Goal: Task Accomplishment & Management: Use online tool/utility

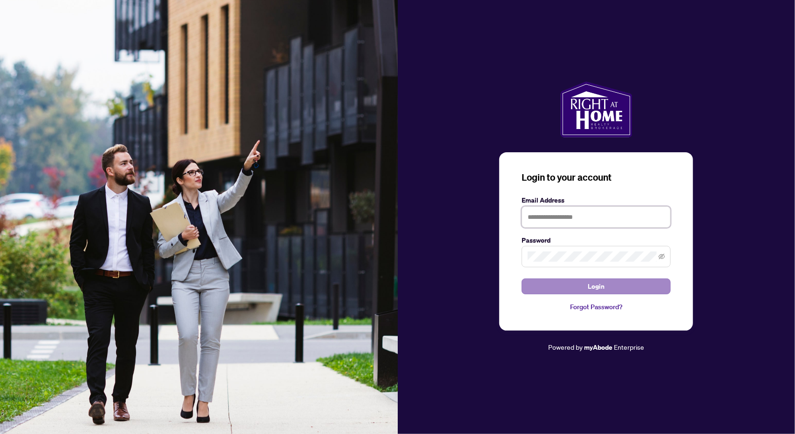
type input "**********"
click at [580, 287] on button "Login" at bounding box center [596, 286] width 149 height 16
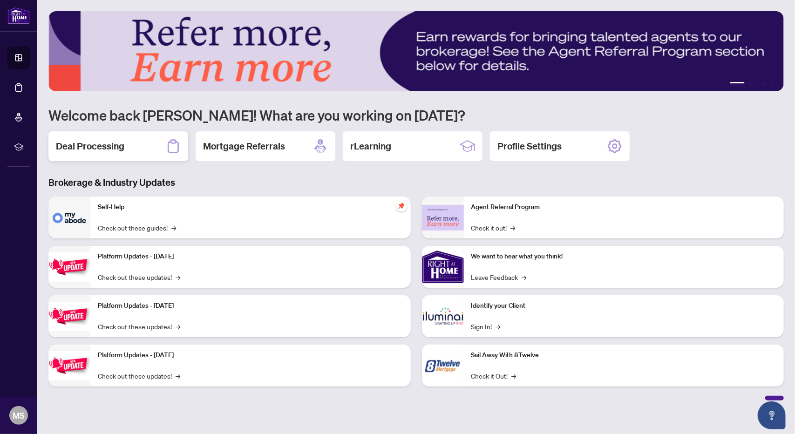
click at [122, 149] on h2 "Deal Processing" at bounding box center [90, 146] width 68 height 13
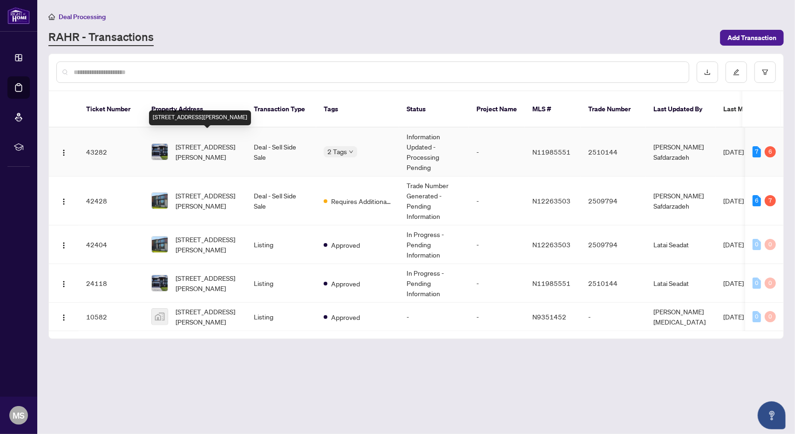
click at [217, 142] on span "[STREET_ADDRESS][PERSON_NAME]" at bounding box center [207, 152] width 63 height 20
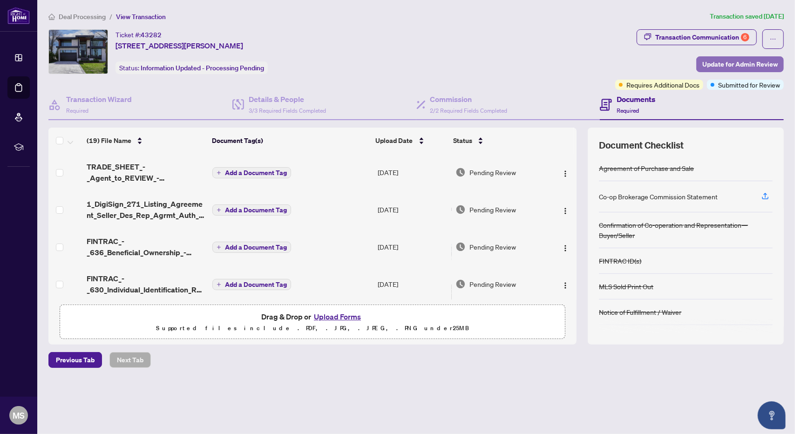
click at [743, 64] on span "Update for Admin Review" at bounding box center [739, 64] width 75 height 15
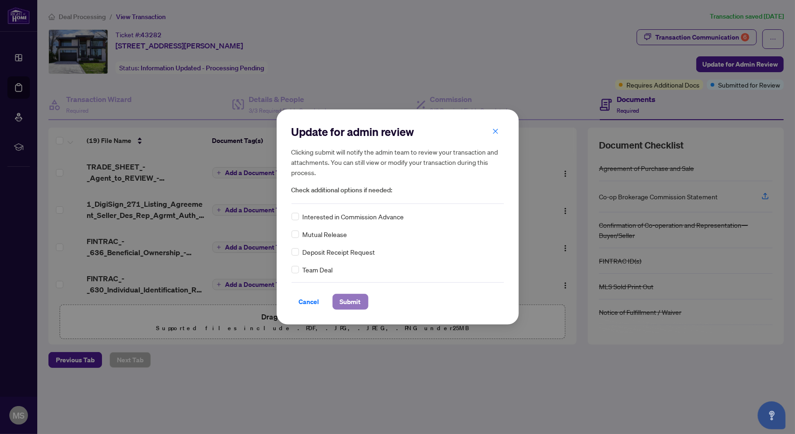
click at [351, 297] on span "Submit" at bounding box center [350, 301] width 21 height 15
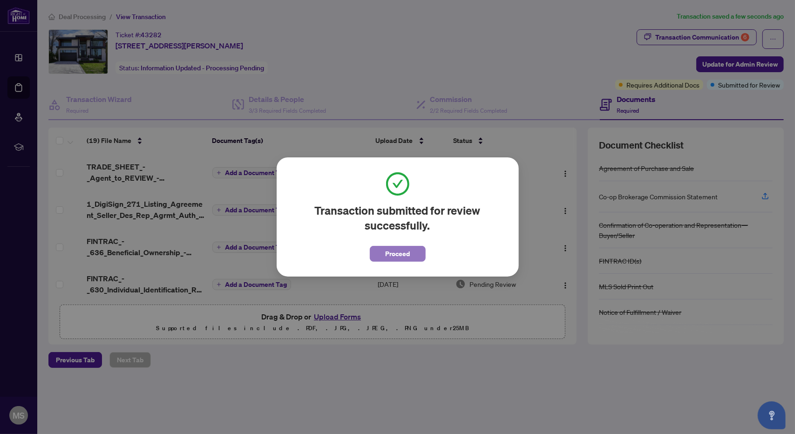
click at [390, 249] on span "Proceed" at bounding box center [397, 253] width 25 height 15
